Goal: Task Accomplishment & Management: Manage account settings

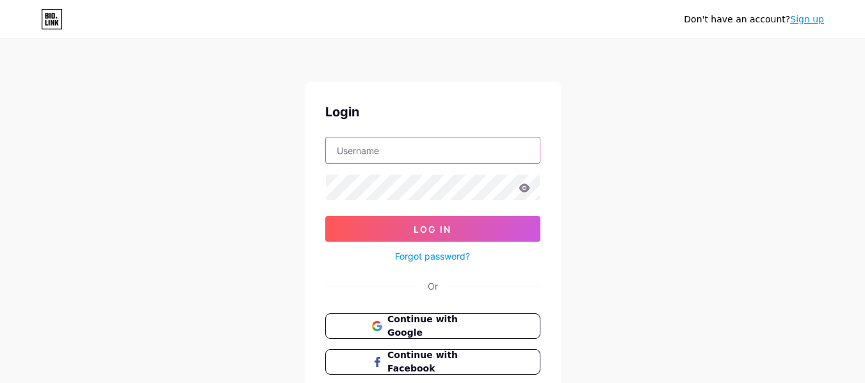
click at [419, 162] on input "text" at bounding box center [433, 151] width 214 height 26
click at [305, 84] on div "Login Log In Forgot password? Or Continue with Google Continue with Facebook Co…" at bounding box center [433, 256] width 256 height 349
click at [419, 157] on input "text" at bounding box center [433, 151] width 214 height 26
type input "[EMAIL_ADDRESS][DOMAIN_NAME]"
click at [403, 245] on div "Forgot password?" at bounding box center [432, 253] width 215 height 22
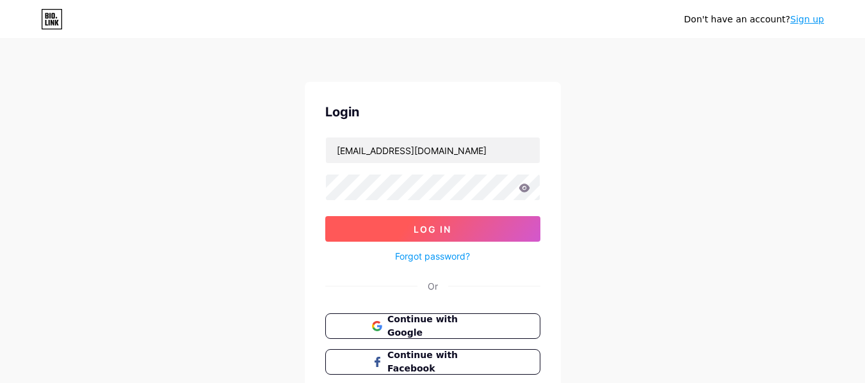
click at [406, 232] on button "Log In" at bounding box center [432, 229] width 215 height 26
